Goal: Task Accomplishment & Management: Use online tool/utility

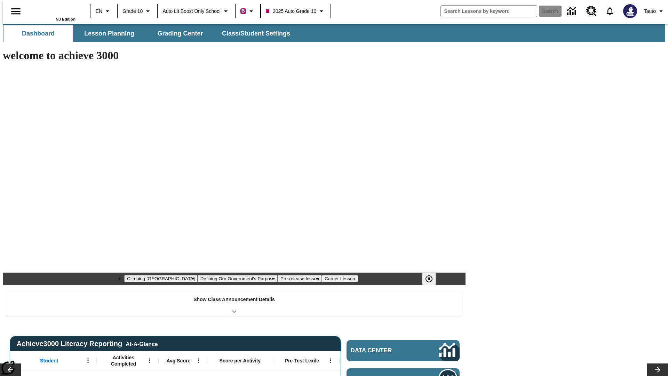
type input "-1"
click at [106, 33] on button "Lesson Planning" at bounding box center [109, 33] width 70 height 17
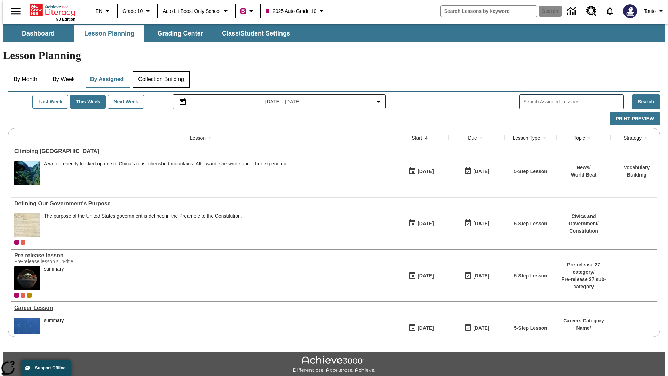
click at [161, 71] on button "Collection Building" at bounding box center [161, 79] width 57 height 17
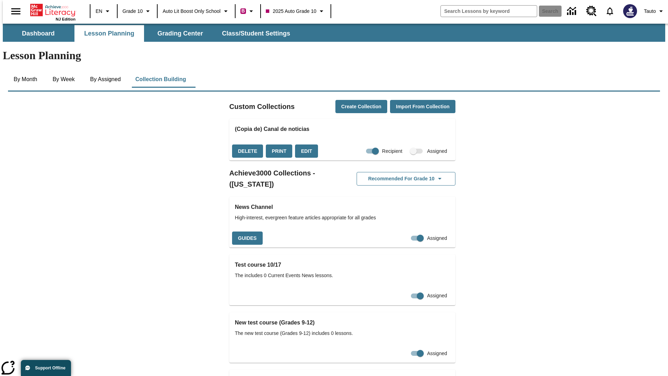
checkbox input "true"
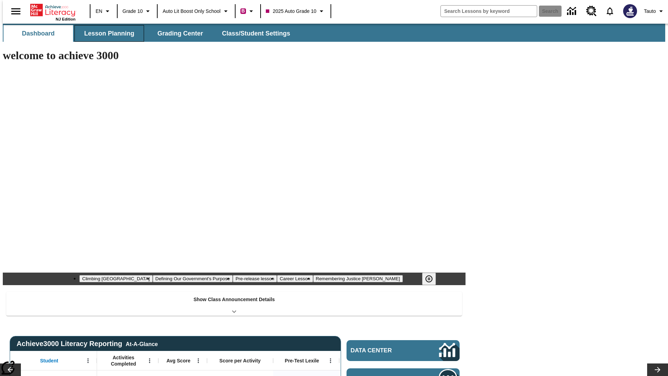
click at [106, 33] on button "Lesson Planning" at bounding box center [109, 33] width 70 height 17
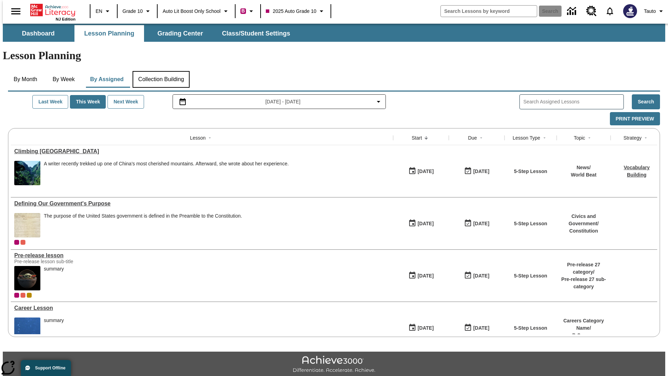
click at [161, 71] on button "Collection Building" at bounding box center [161, 79] width 57 height 17
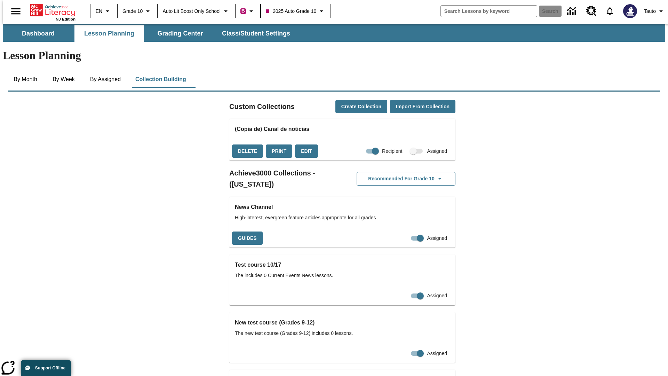
checkbox input "false"
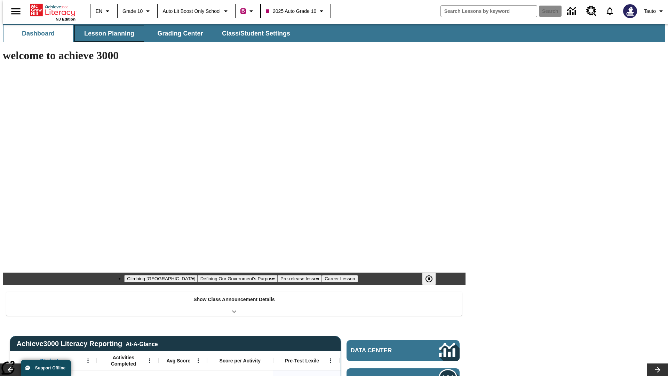
click at [106, 33] on button "Lesson Planning" at bounding box center [109, 33] width 70 height 17
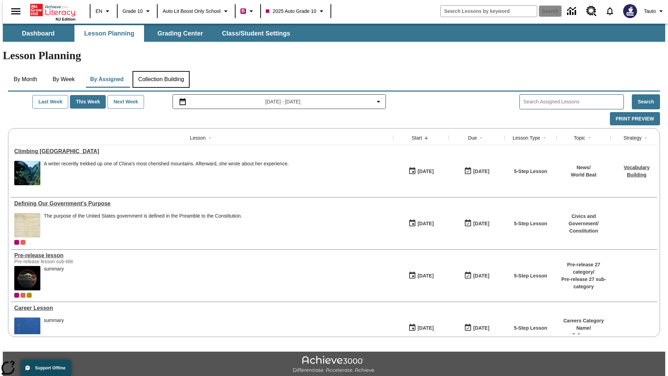
click at [161, 71] on button "Collection Building" at bounding box center [161, 79] width 57 height 17
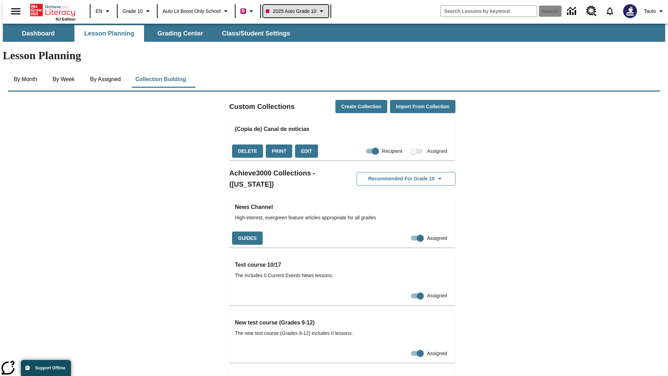
click at [298, 11] on span "2025 Auto Grade 10" at bounding box center [291, 11] width 50 height 7
